Goal: Navigation & Orientation: Find specific page/section

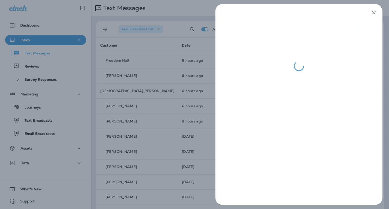
click at [154, 41] on div at bounding box center [194, 104] width 389 height 209
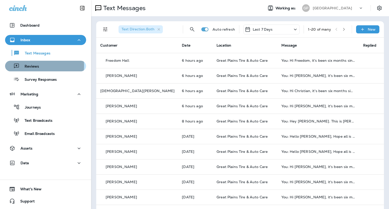
click at [24, 66] on p "Reviews" at bounding box center [28, 66] width 19 height 5
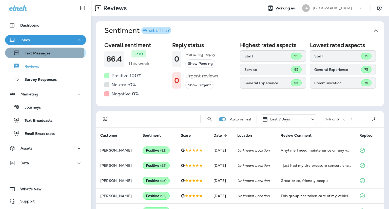
click at [37, 53] on p "Text Messages" at bounding box center [35, 53] width 31 height 5
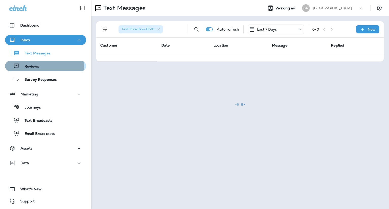
click at [38, 65] on div "Reviews" at bounding box center [45, 66] width 77 height 8
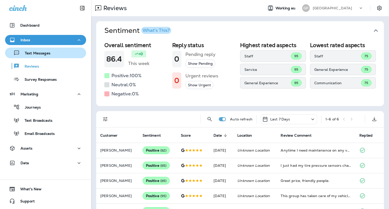
click at [44, 57] on button "Text Messages" at bounding box center [45, 53] width 81 height 11
